Goal: Task Accomplishment & Management: Manage account settings

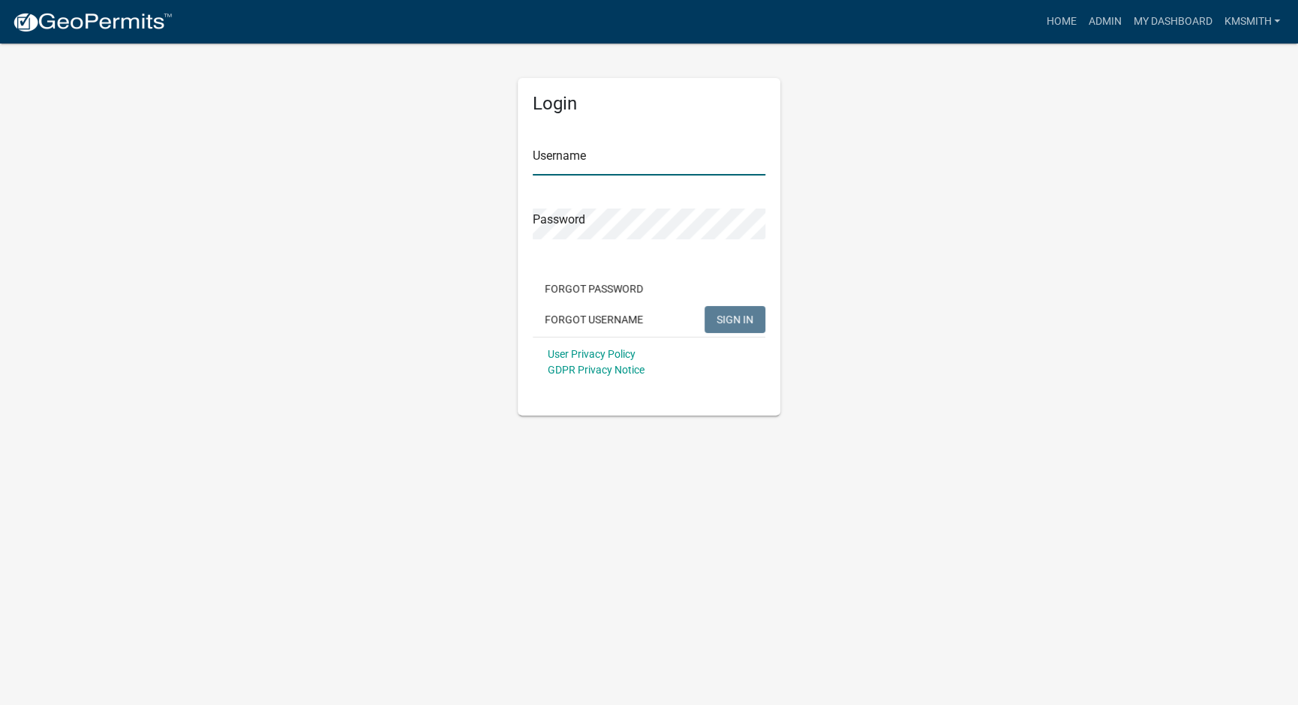
type input "kmsmith"
click at [717, 316] on span "SIGN IN" at bounding box center [735, 319] width 37 height 12
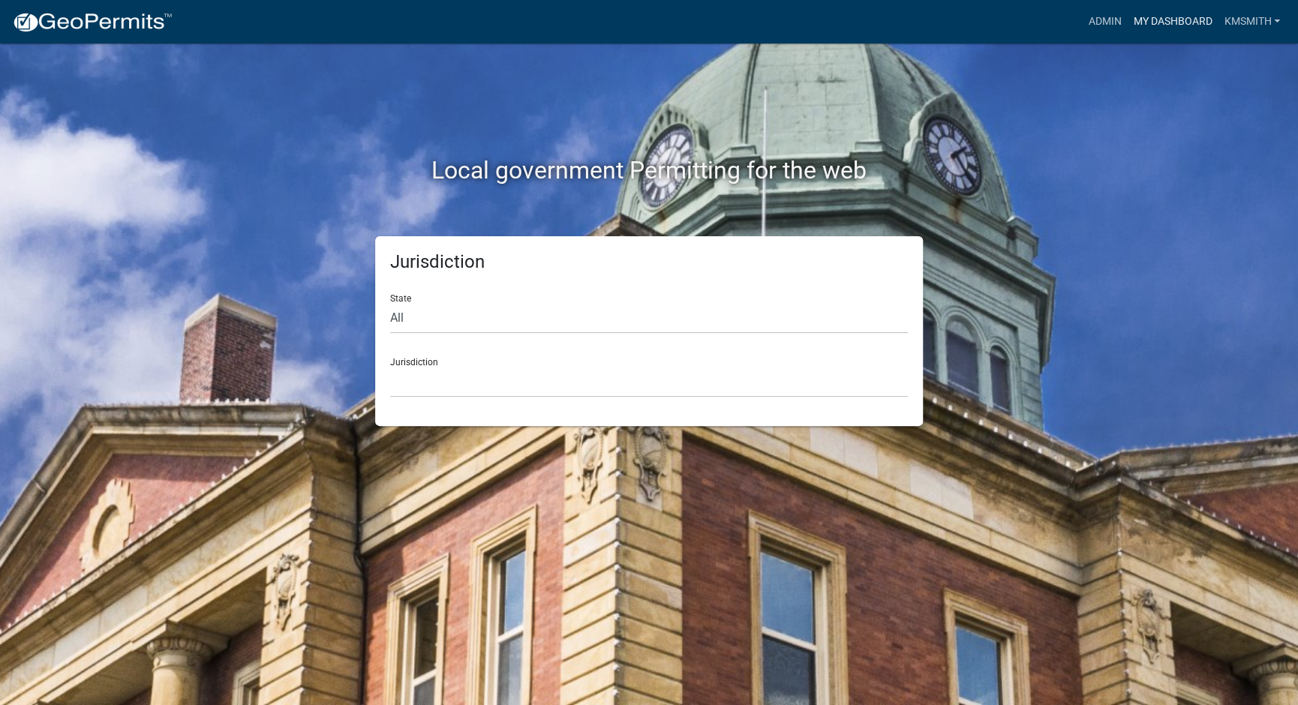
click at [1135, 15] on link "My Dashboard" at bounding box center [1172, 22] width 91 height 29
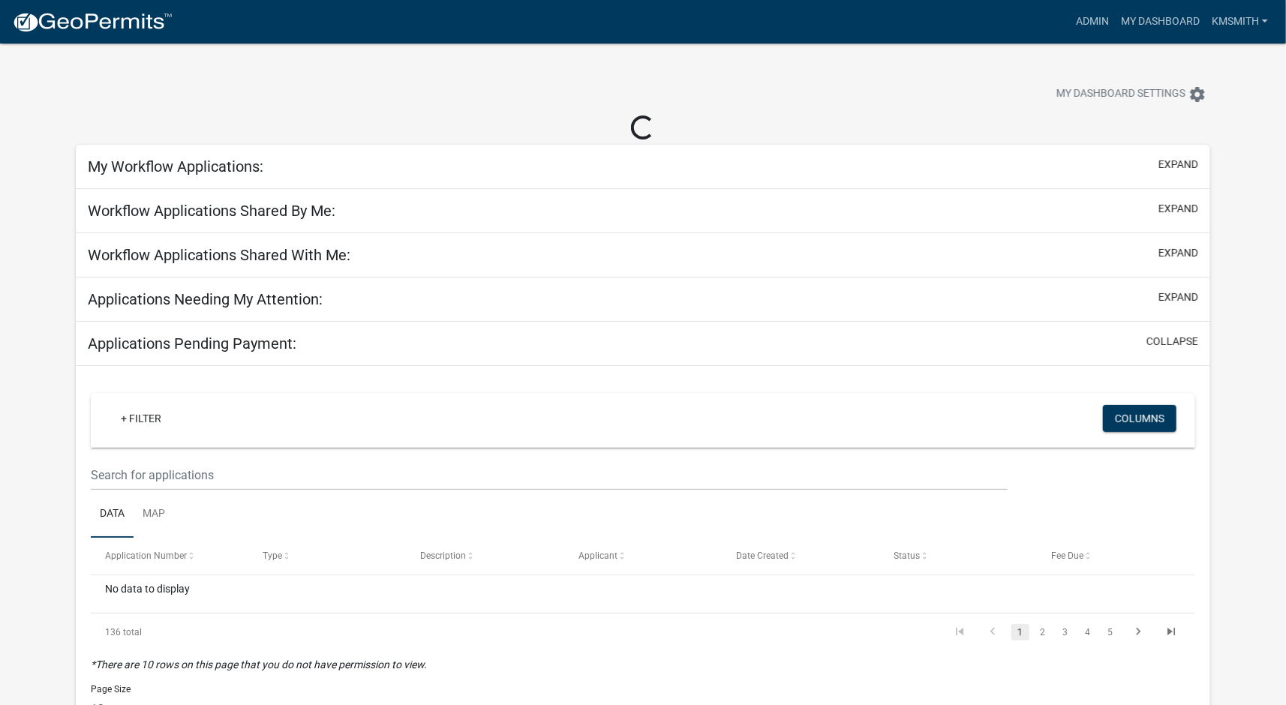
select select "2: 50"
